Goal: Navigation & Orientation: Find specific page/section

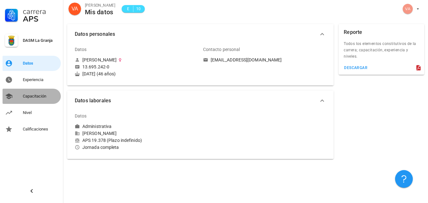
click at [36, 99] on div "Capacitación" at bounding box center [41, 96] width 36 height 5
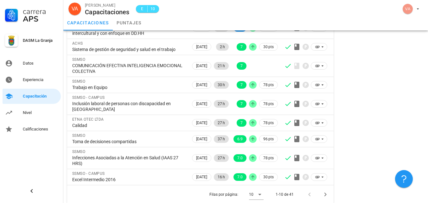
scroll to position [101, 0]
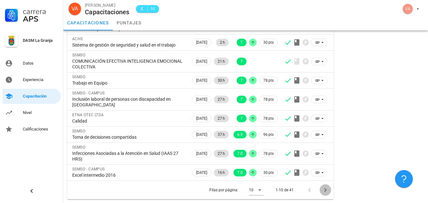
click at [323, 190] on icon "Página siguiente" at bounding box center [326, 190] width 8 height 8
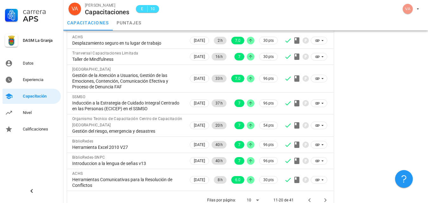
scroll to position [113, 0]
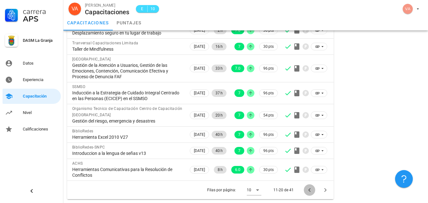
click at [309, 191] on icon "Página anterior" at bounding box center [310, 190] width 2 height 4
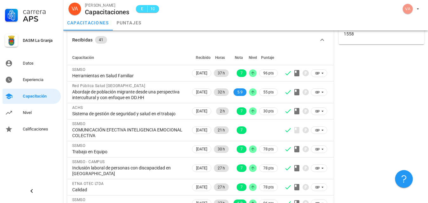
scroll to position [101, 0]
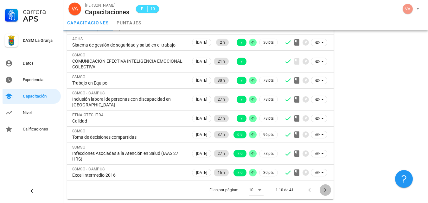
click at [325, 190] on icon "Página siguiente" at bounding box center [326, 190] width 8 height 8
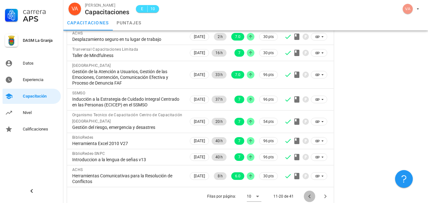
click at [311, 200] on icon "Página anterior" at bounding box center [310, 197] width 8 height 8
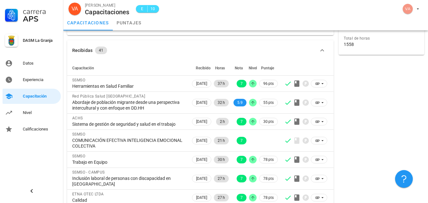
scroll to position [0, 0]
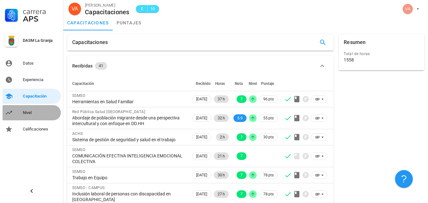
click at [28, 111] on div "Nivel" at bounding box center [41, 112] width 36 height 5
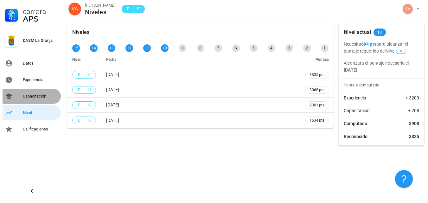
click at [36, 98] on div "Capacitación" at bounding box center [41, 96] width 36 height 5
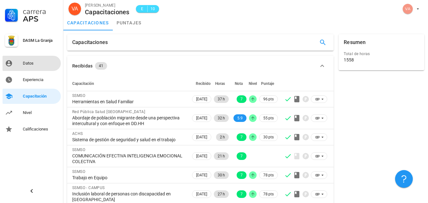
click at [44, 67] on div "Datos" at bounding box center [41, 63] width 36 height 10
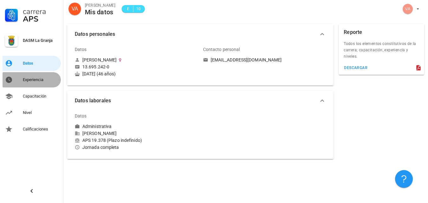
click at [45, 78] on div "Experiencia" at bounding box center [41, 79] width 36 height 5
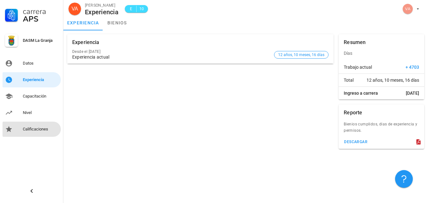
click at [40, 135] on link "Calificaciones" at bounding box center [32, 129] width 58 height 15
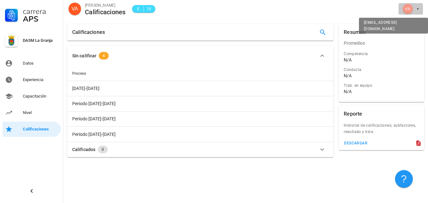
click at [417, 10] on icon "button" at bounding box center [418, 8] width 5 height 5
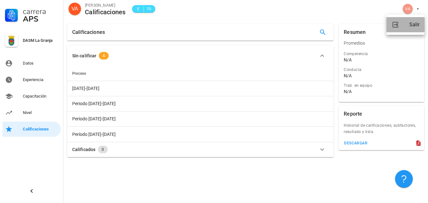
click at [415, 22] on div "Salir" at bounding box center [415, 24] width 10 height 13
